Goal: Task Accomplishment & Management: Manage account settings

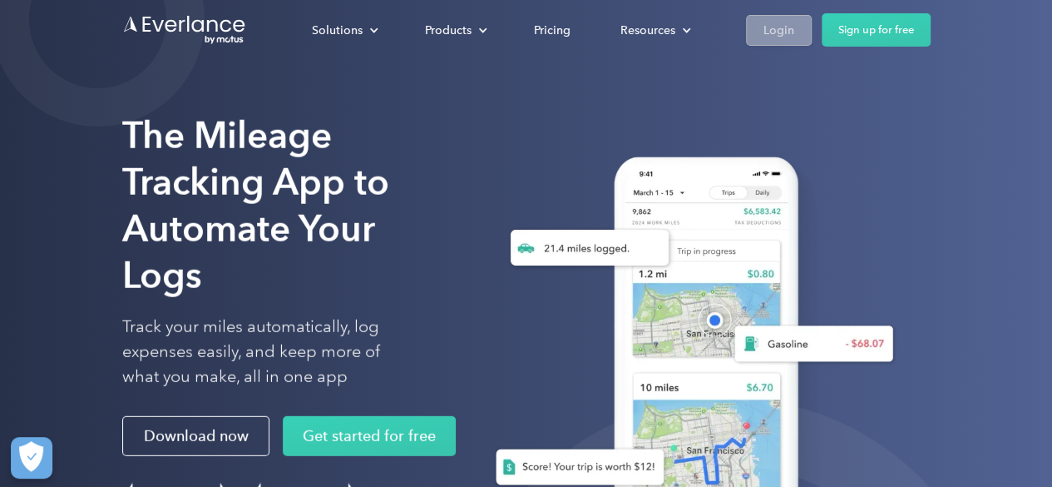
click at [775, 32] on div "Login" at bounding box center [779, 30] width 31 height 21
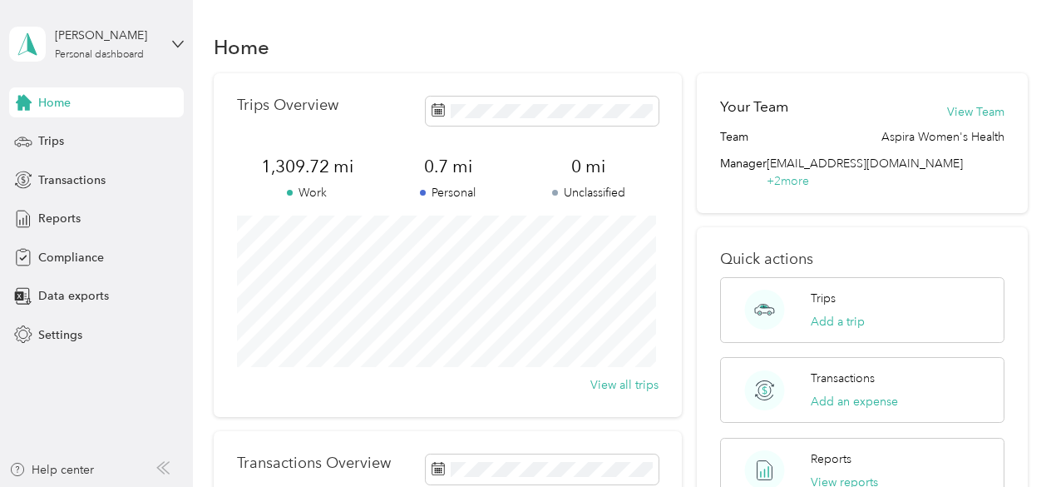
click at [677, 282] on div "Trips Overview 1,309.72 mi Work 0.7 mi Personal 0 mi Unclassified View all trips" at bounding box center [448, 245] width 469 height 344
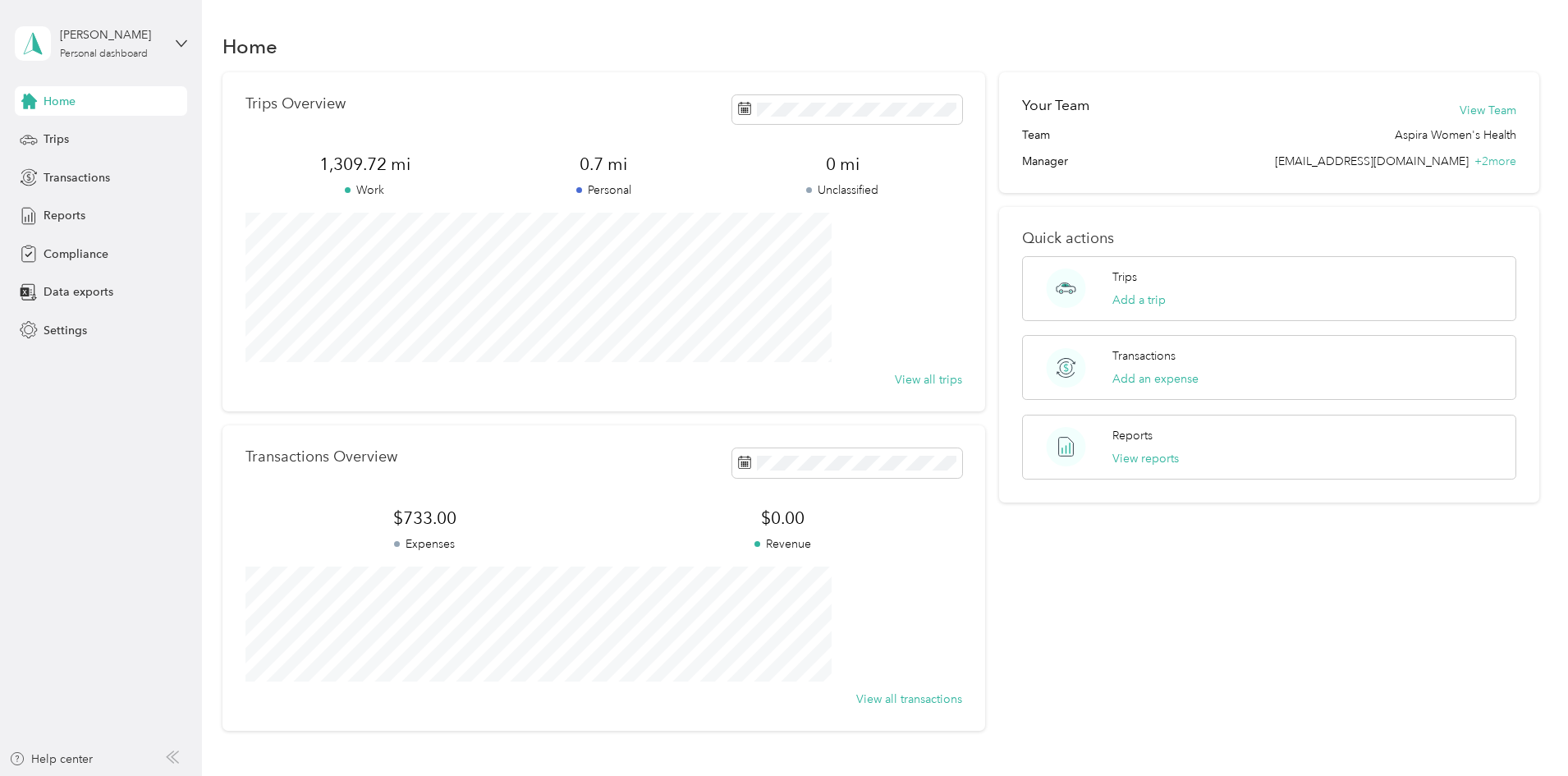
click at [650, 183] on p "Personal" at bounding box center [604, 190] width 239 height 17
click at [643, 160] on span "0.7 mi" at bounding box center [604, 164] width 239 height 23
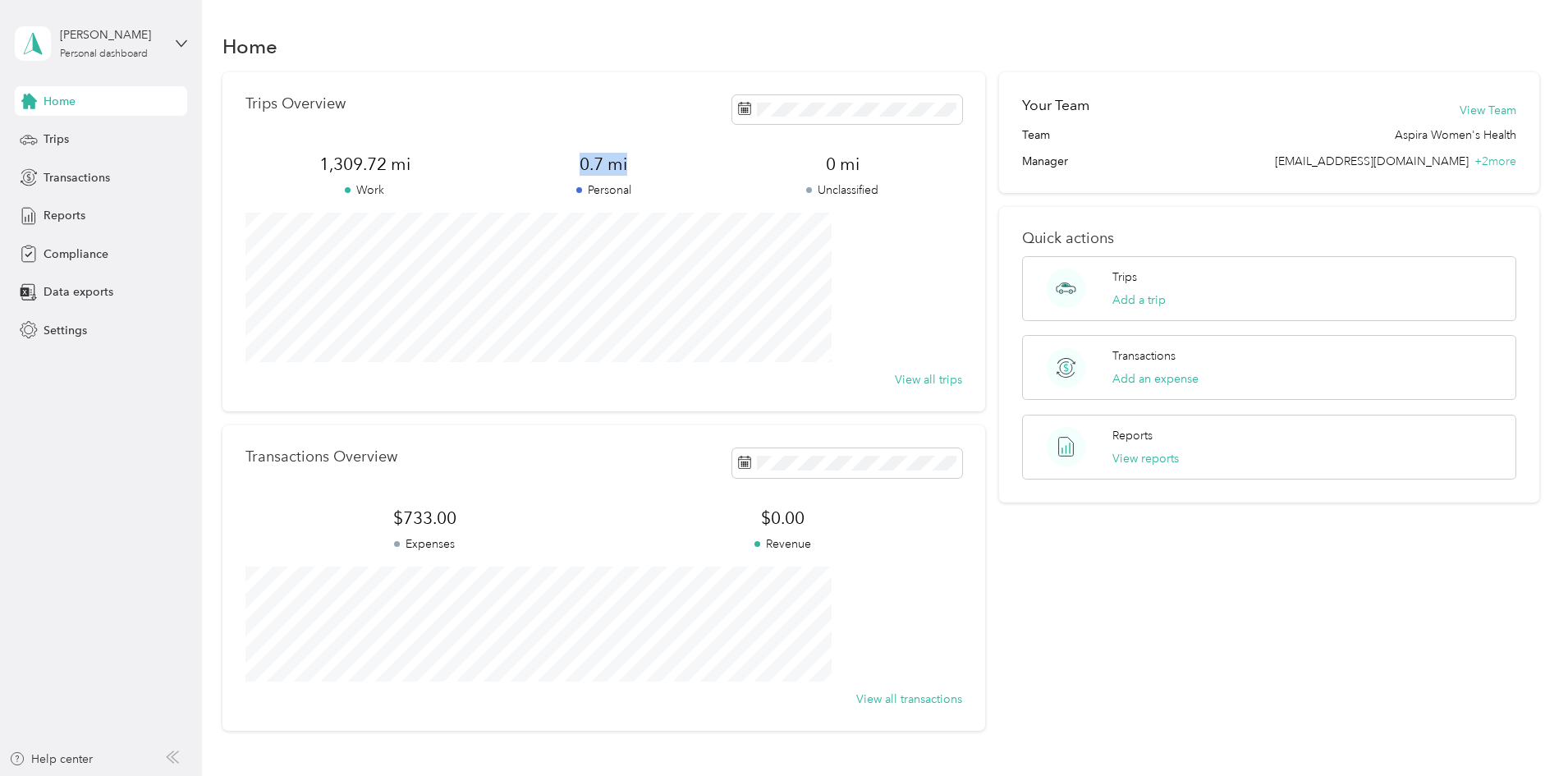
click at [643, 160] on span "0.7 mi" at bounding box center [604, 164] width 239 height 23
click at [999, 480] on div "Your Team View Team Team Aspira Women's Health Manager [PERSON_NAME][EMAIL_ADDR…" at bounding box center [1268, 401] width 540 height 659
